Goal: Information Seeking & Learning: Learn about a topic

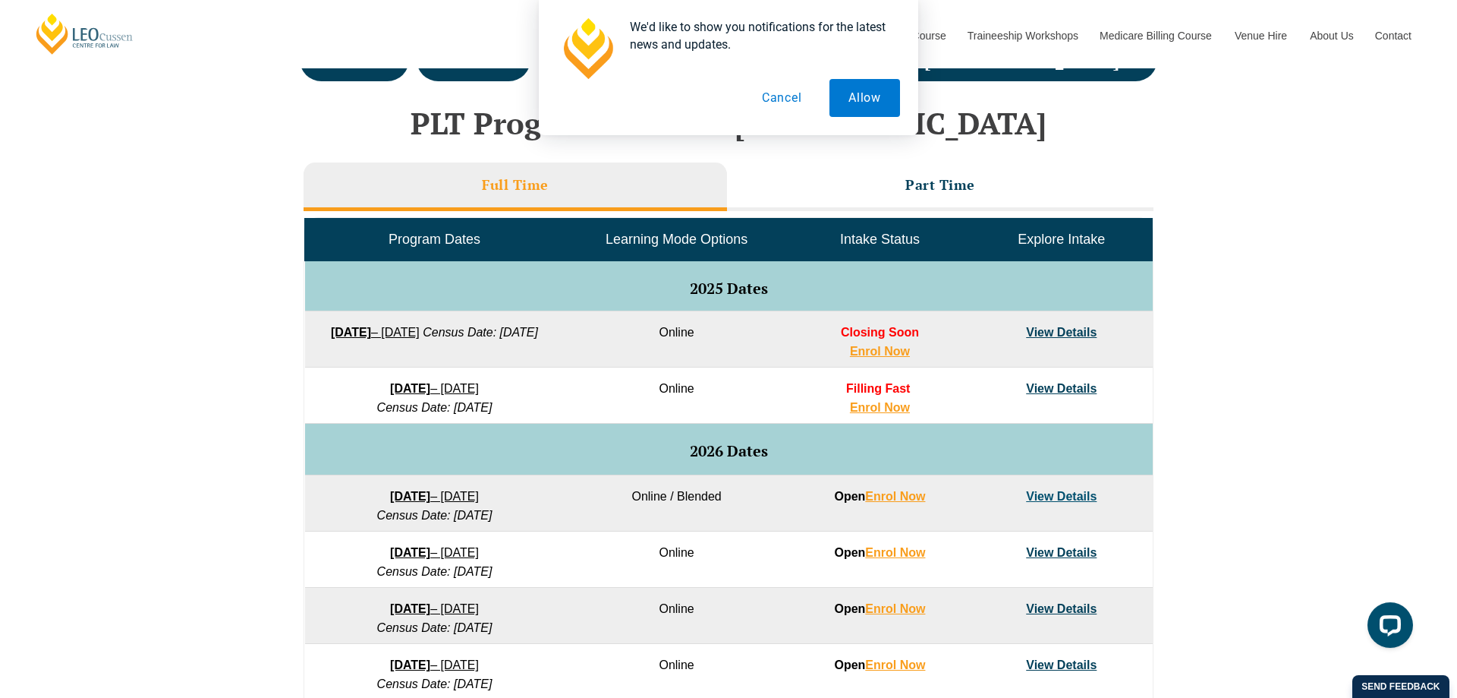
scroll to position [619, 0]
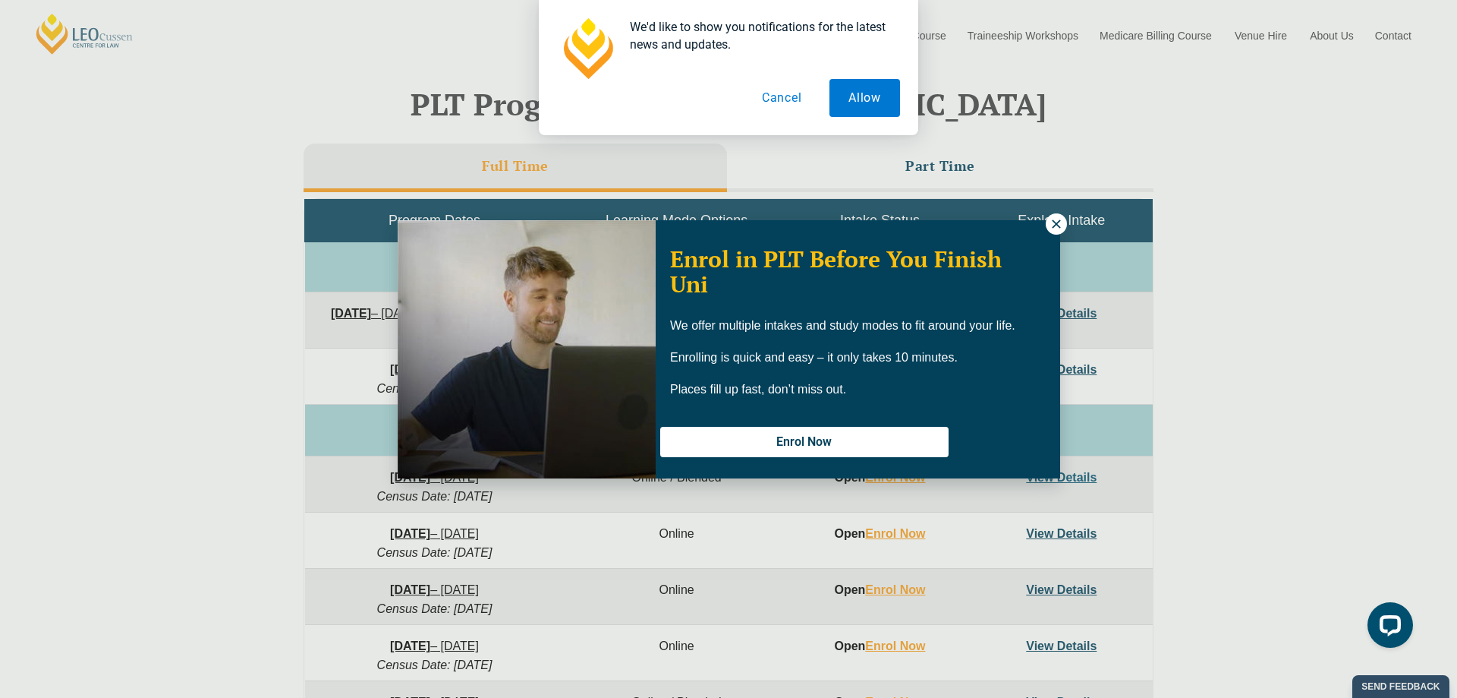
click at [1050, 221] on icon at bounding box center [1057, 224] width 14 height 14
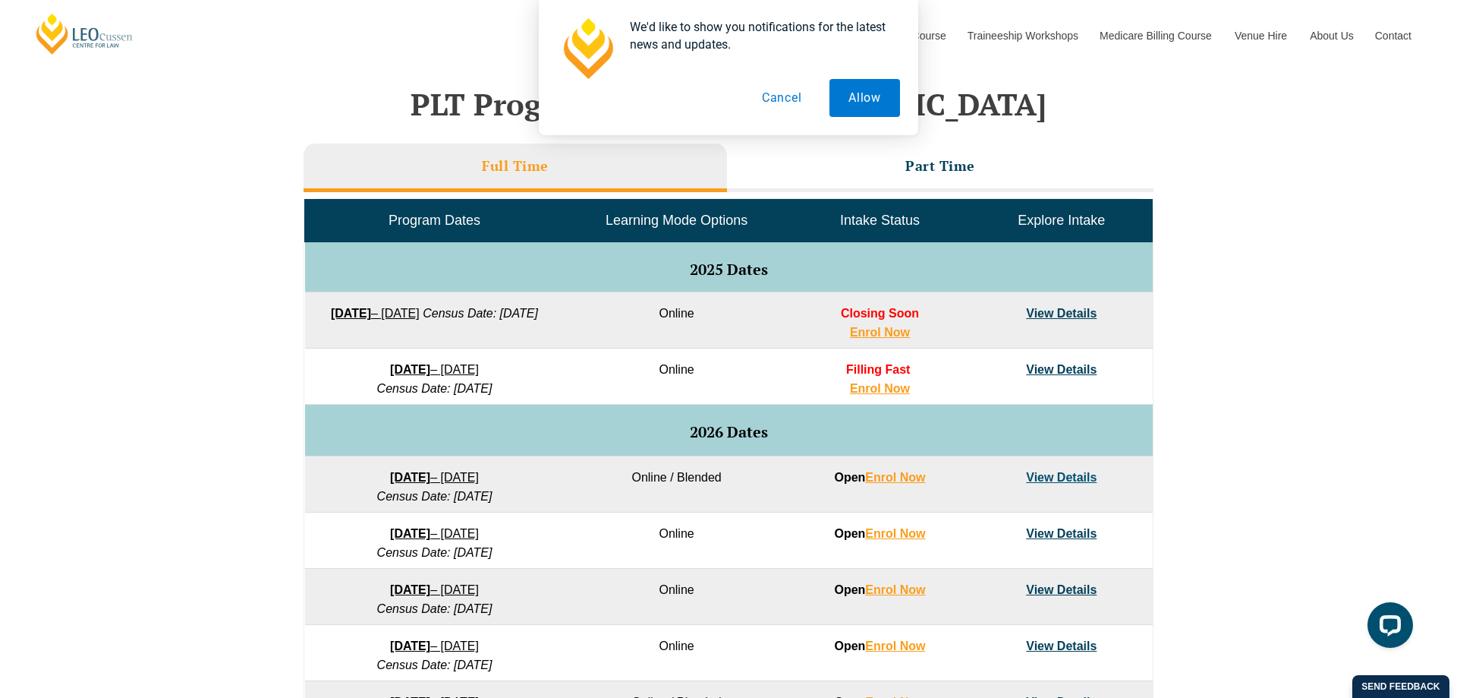
scroll to position [5120, 0]
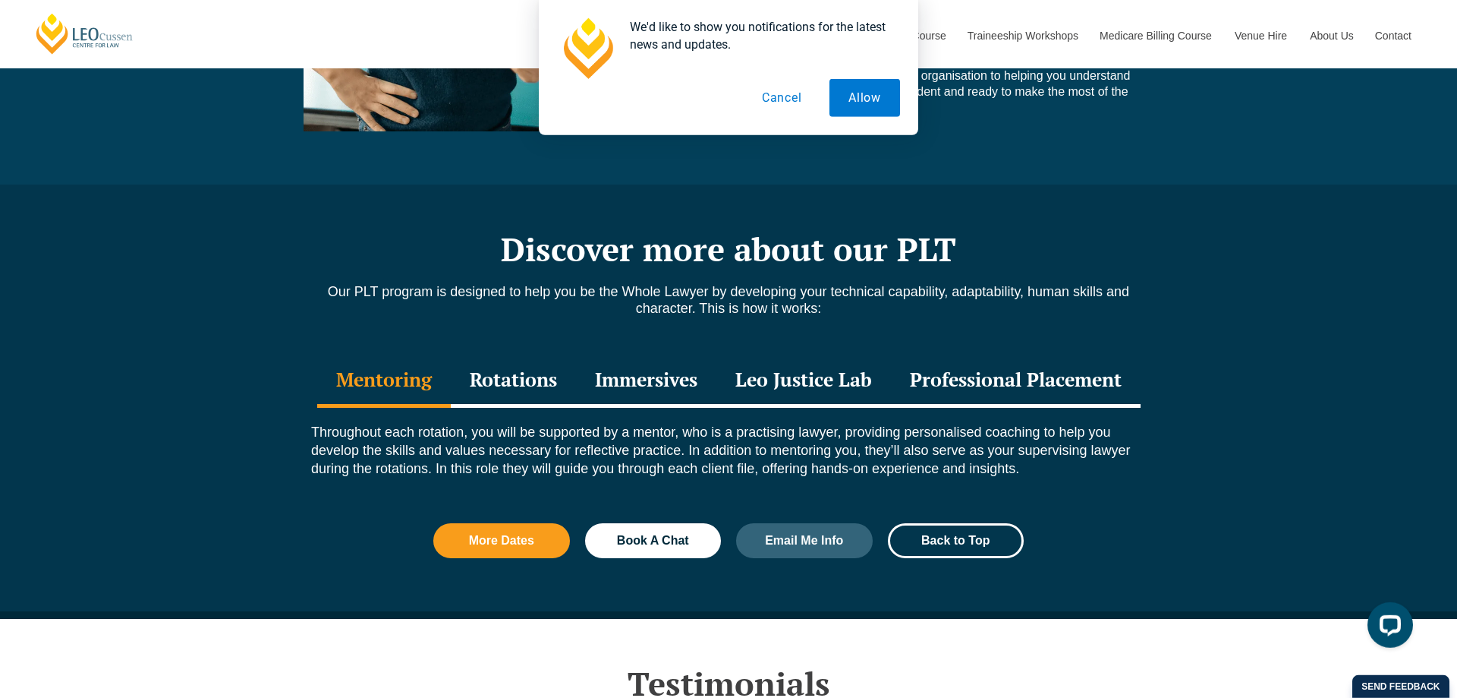
scroll to position [1548, 0]
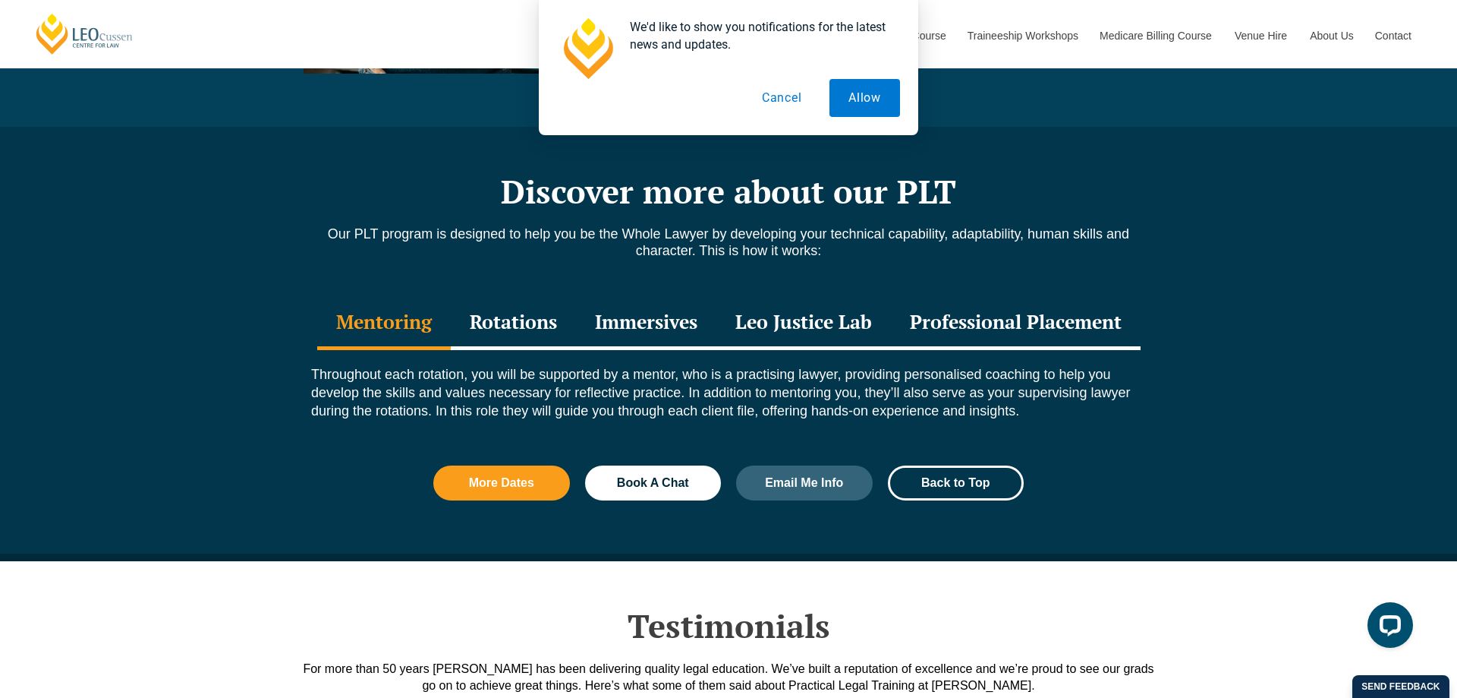
click at [534, 318] on div "Rotations" at bounding box center [513, 323] width 125 height 53
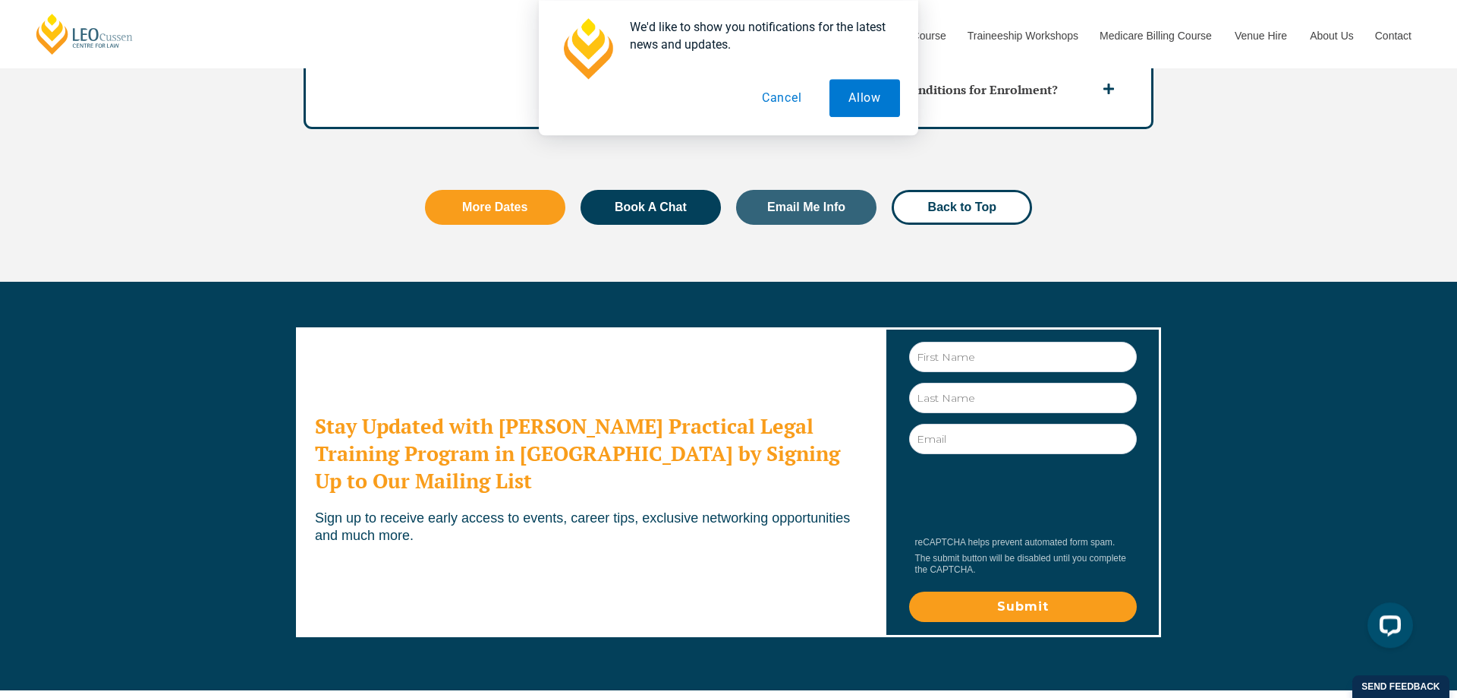
scroll to position [5033, 0]
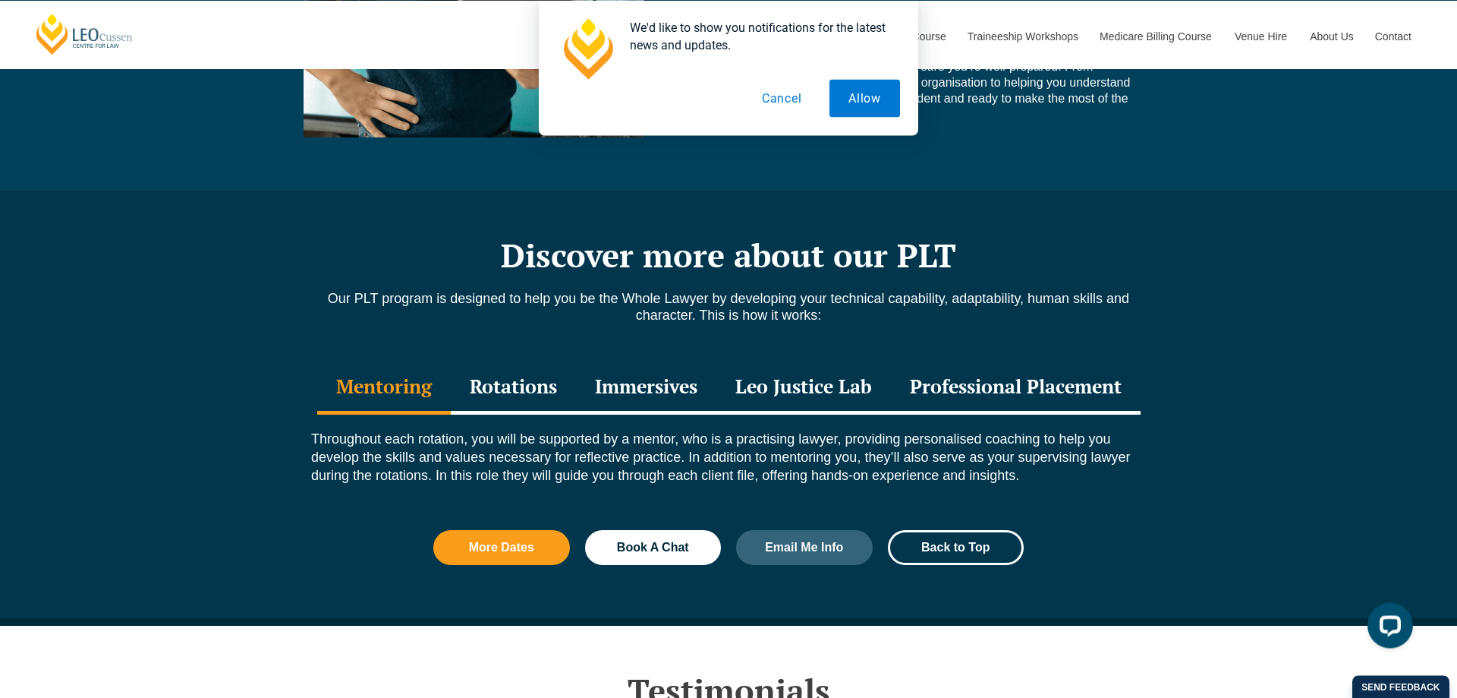
scroll to position [1548, 0]
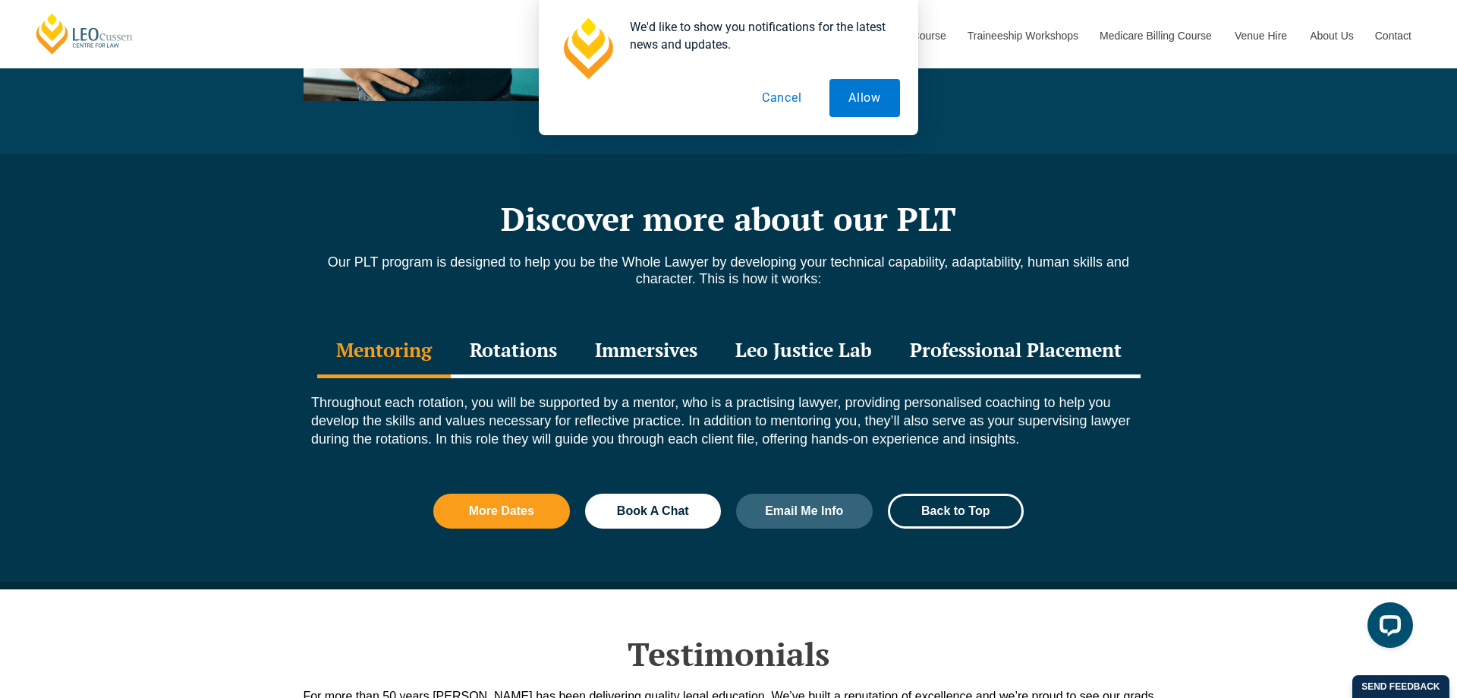
click at [651, 353] on div "Immersives" at bounding box center [646, 351] width 140 height 53
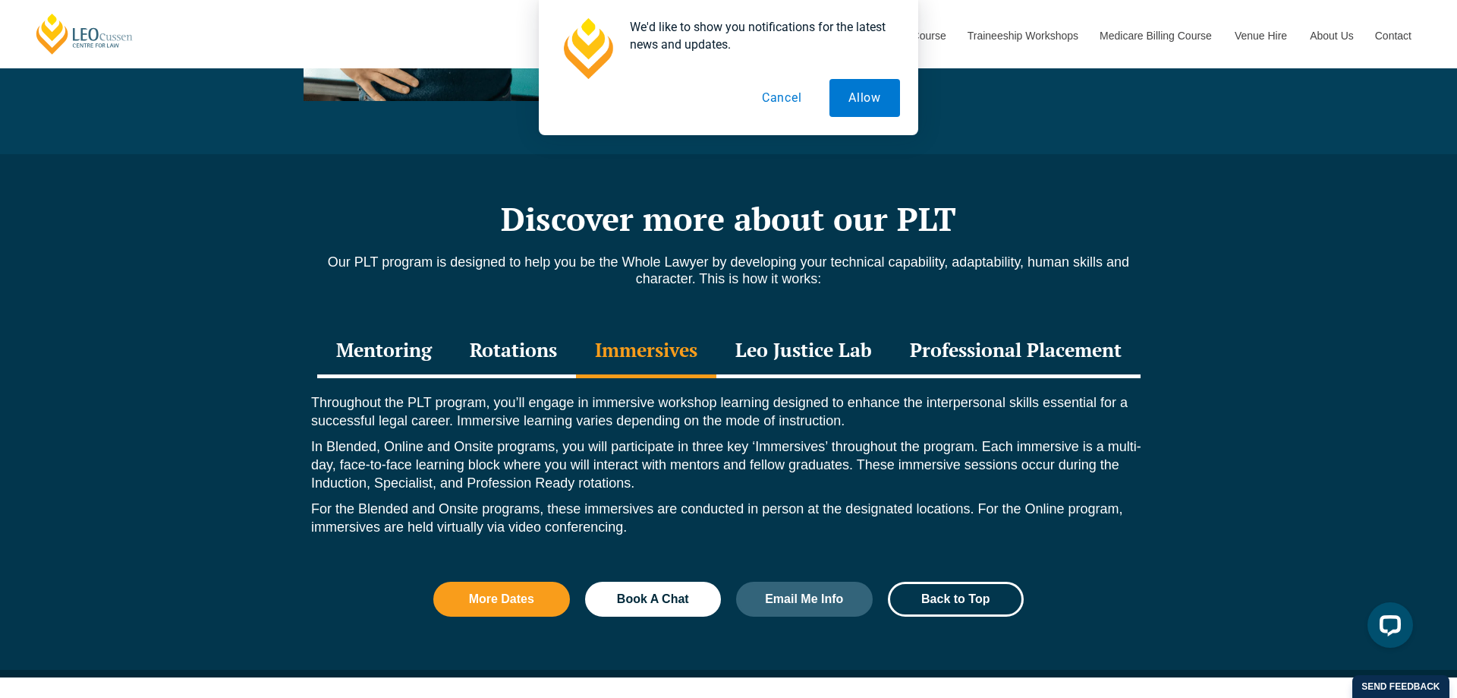
click at [805, 353] on div "Leo Justice Lab" at bounding box center [804, 351] width 175 height 53
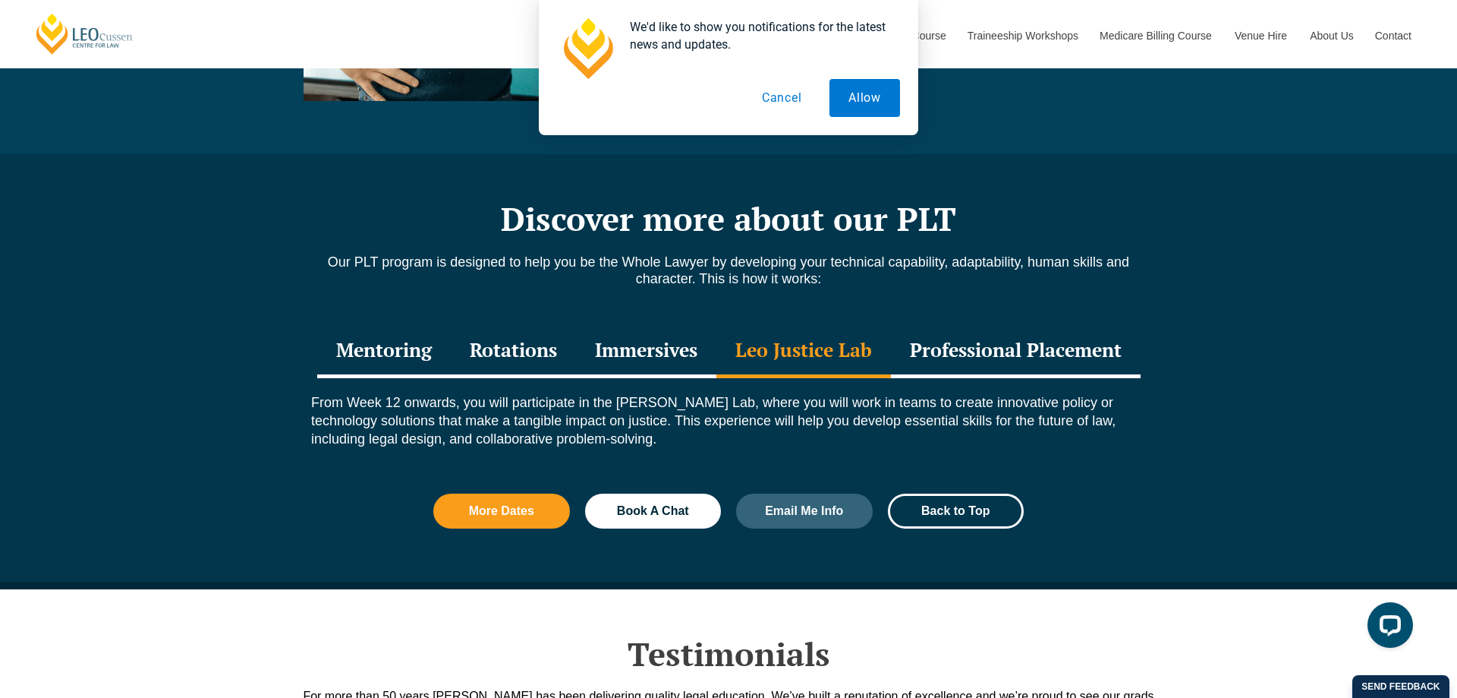
click at [966, 344] on div "Professional Placement" at bounding box center [1016, 351] width 250 height 53
